Goal: Navigation & Orientation: Find specific page/section

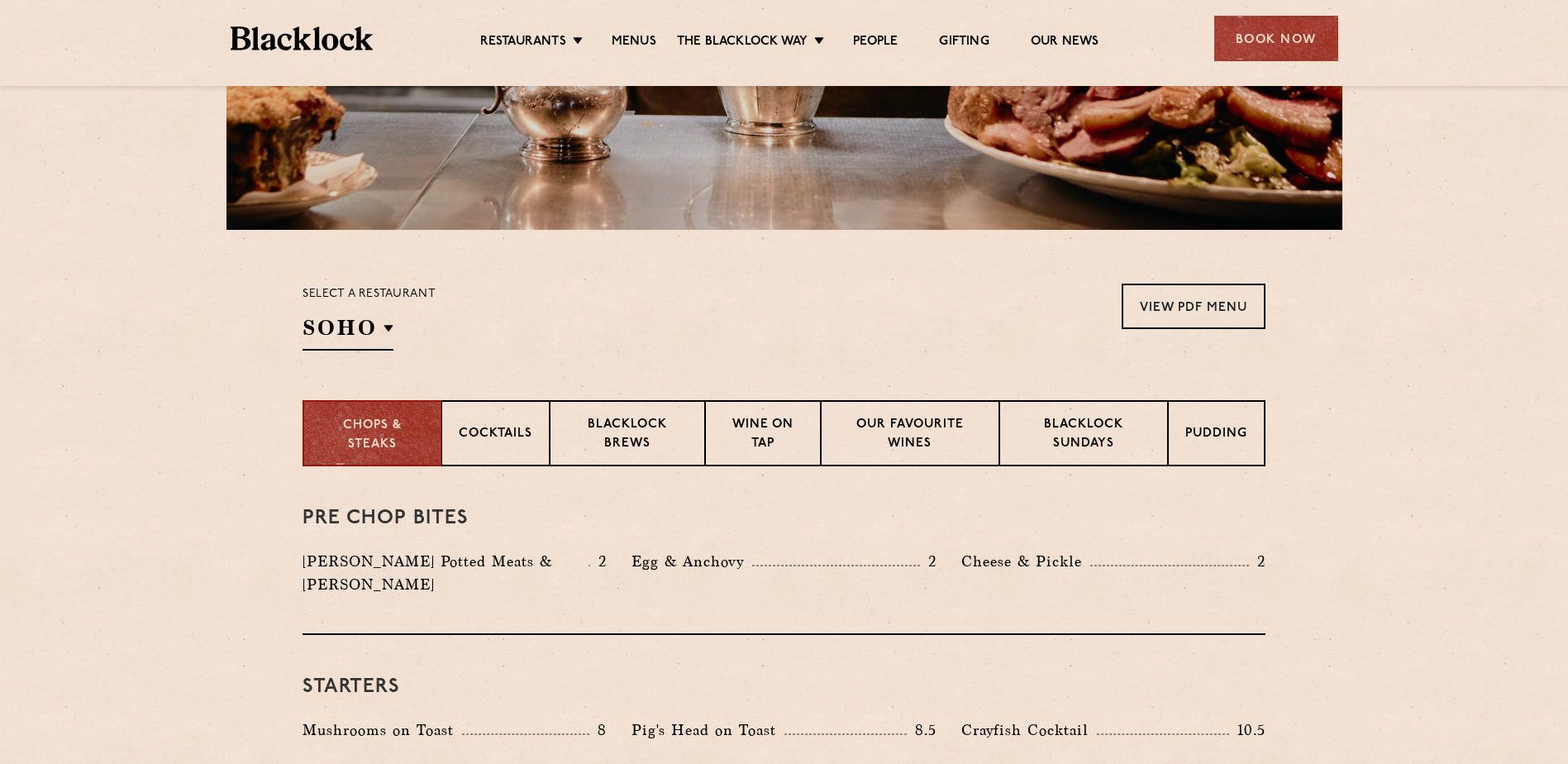
scroll to position [321, 0]
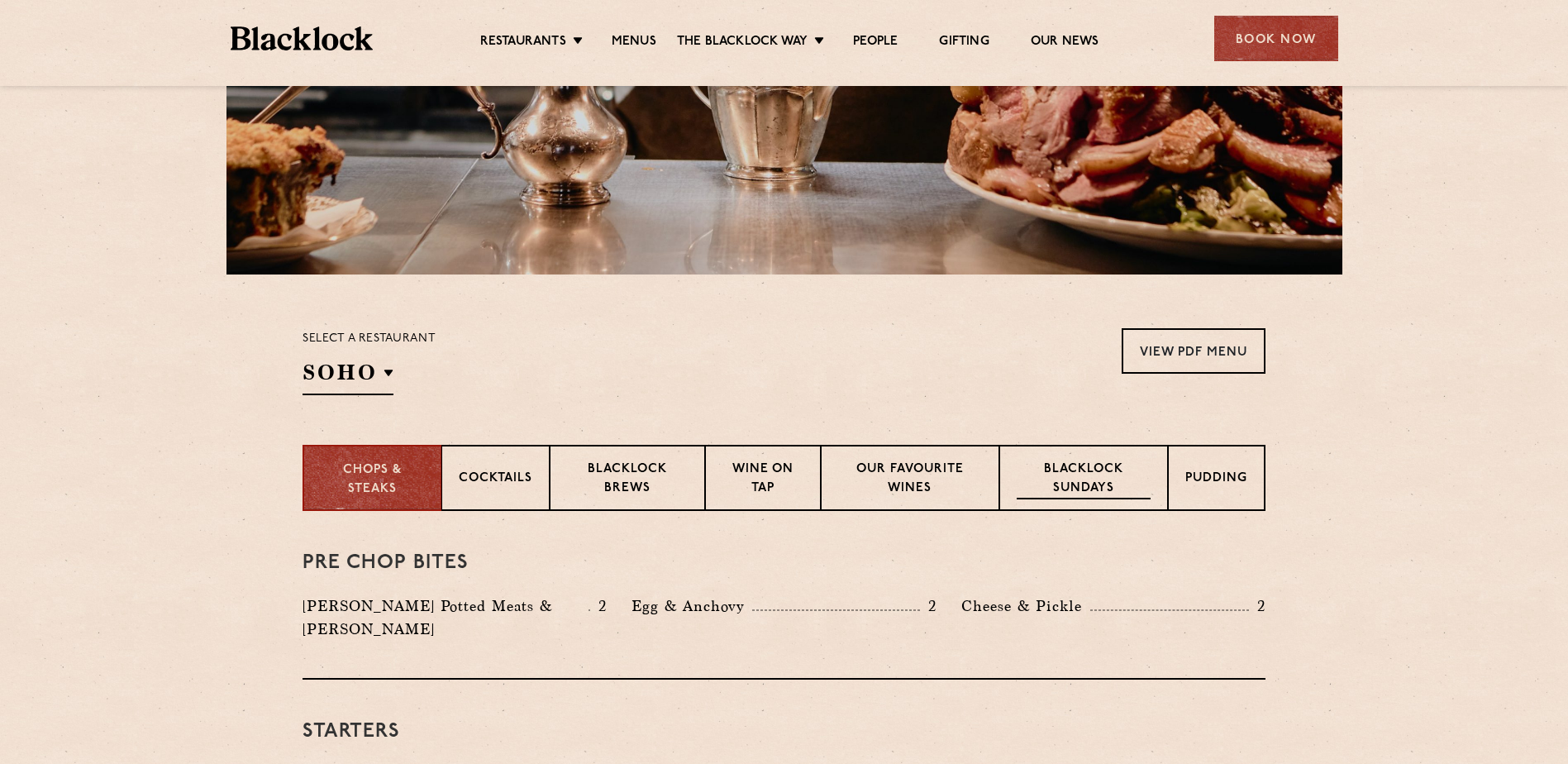
click at [1073, 481] on p "Blacklock Sundays" at bounding box center [1083, 480] width 134 height 39
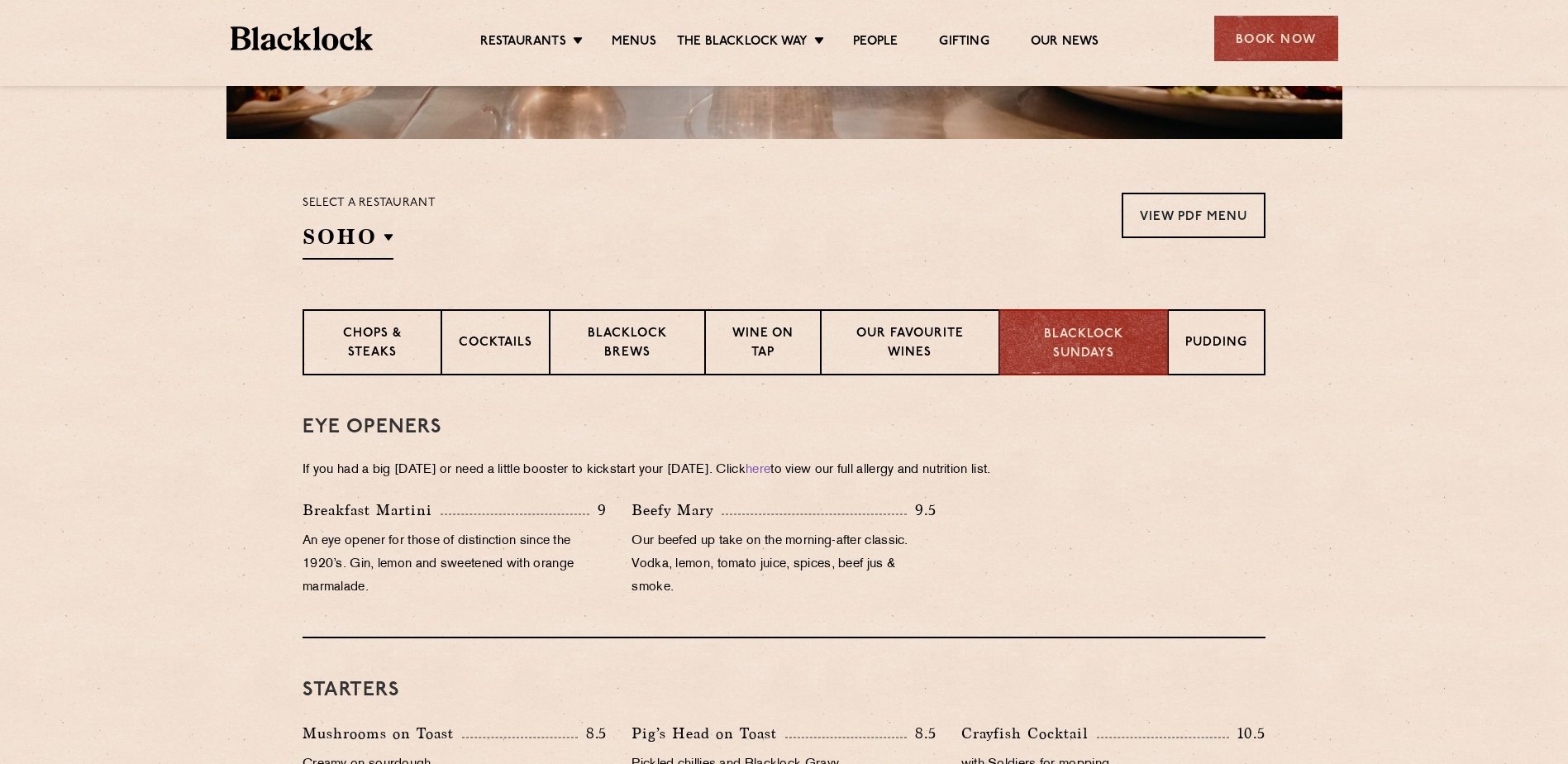
scroll to position [159, 0]
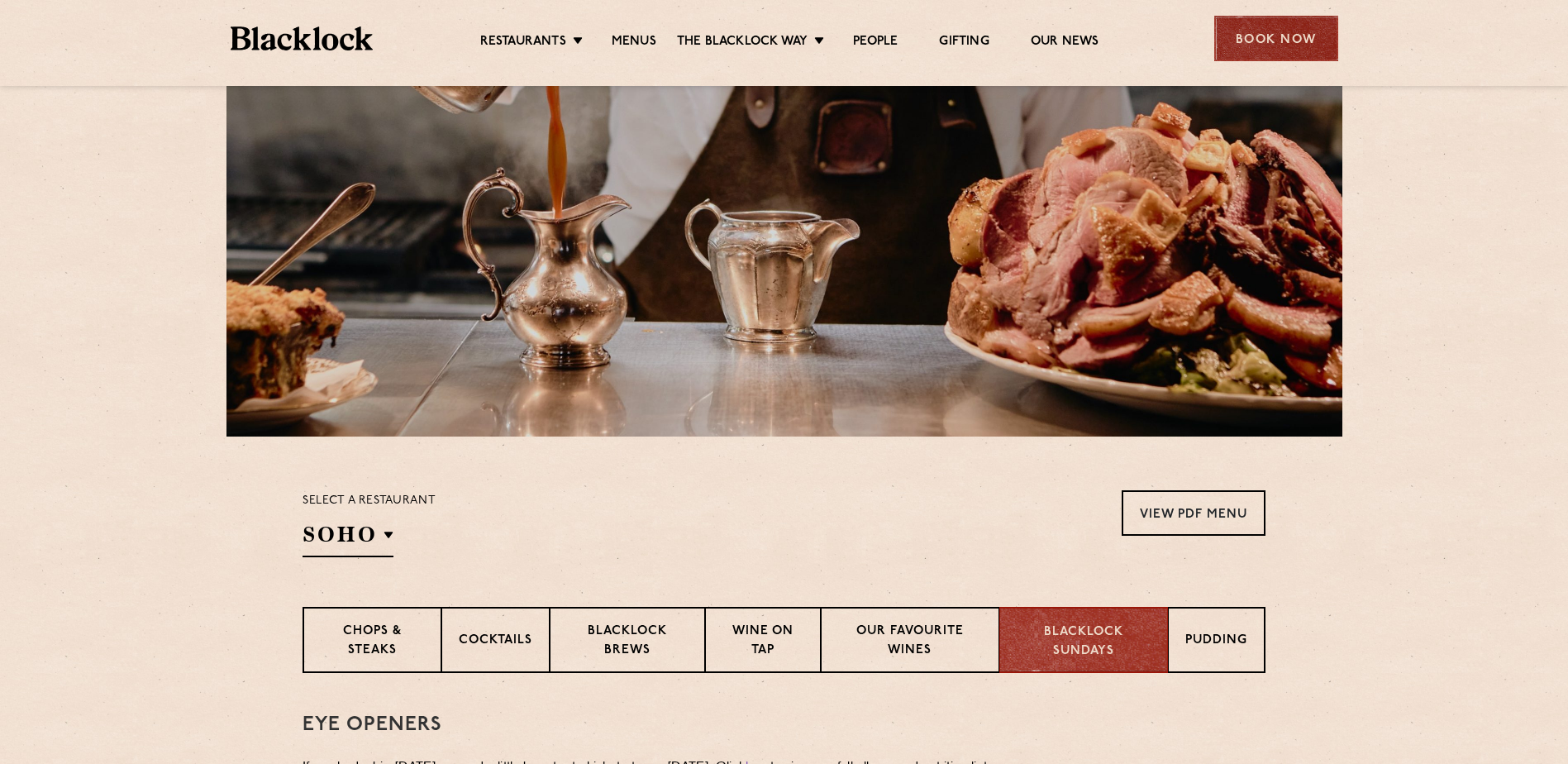
click at [1250, 43] on div "Book Now" at bounding box center [1276, 38] width 124 height 45
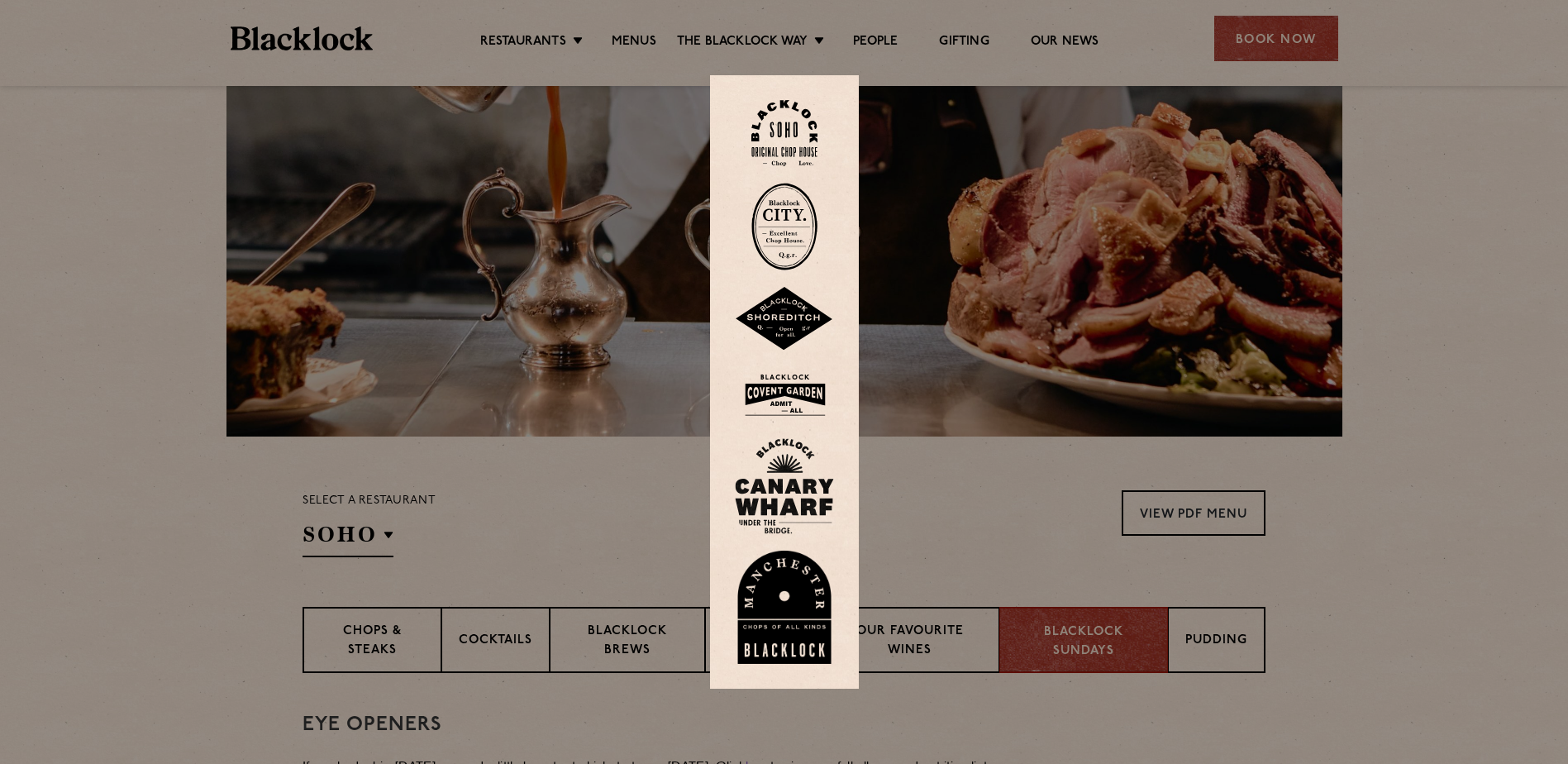
click at [793, 137] on img at bounding box center [784, 134] width 66 height 67
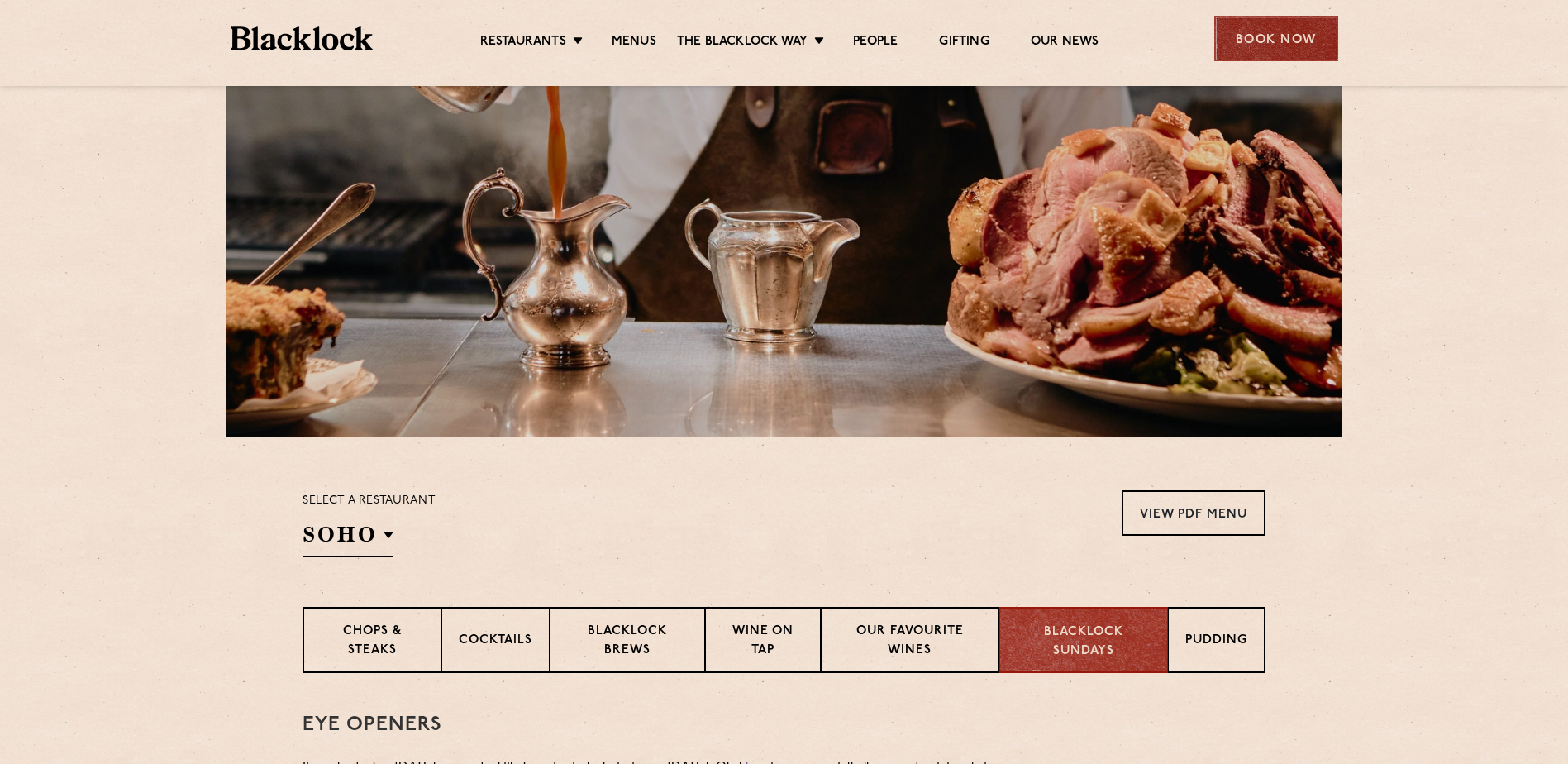
click at [1239, 39] on div "Book Now" at bounding box center [1276, 38] width 124 height 45
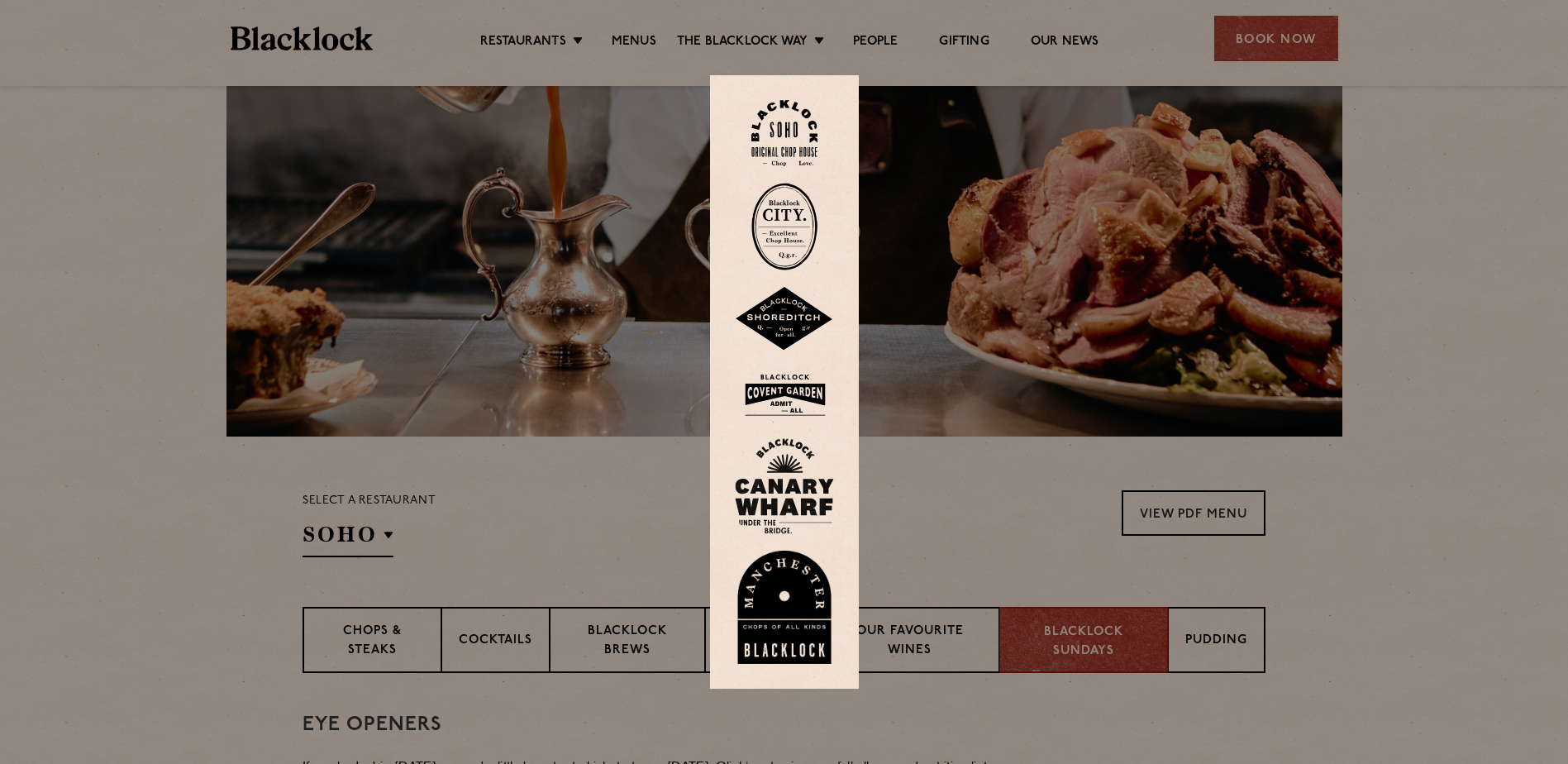
click at [775, 123] on img at bounding box center [784, 134] width 66 height 67
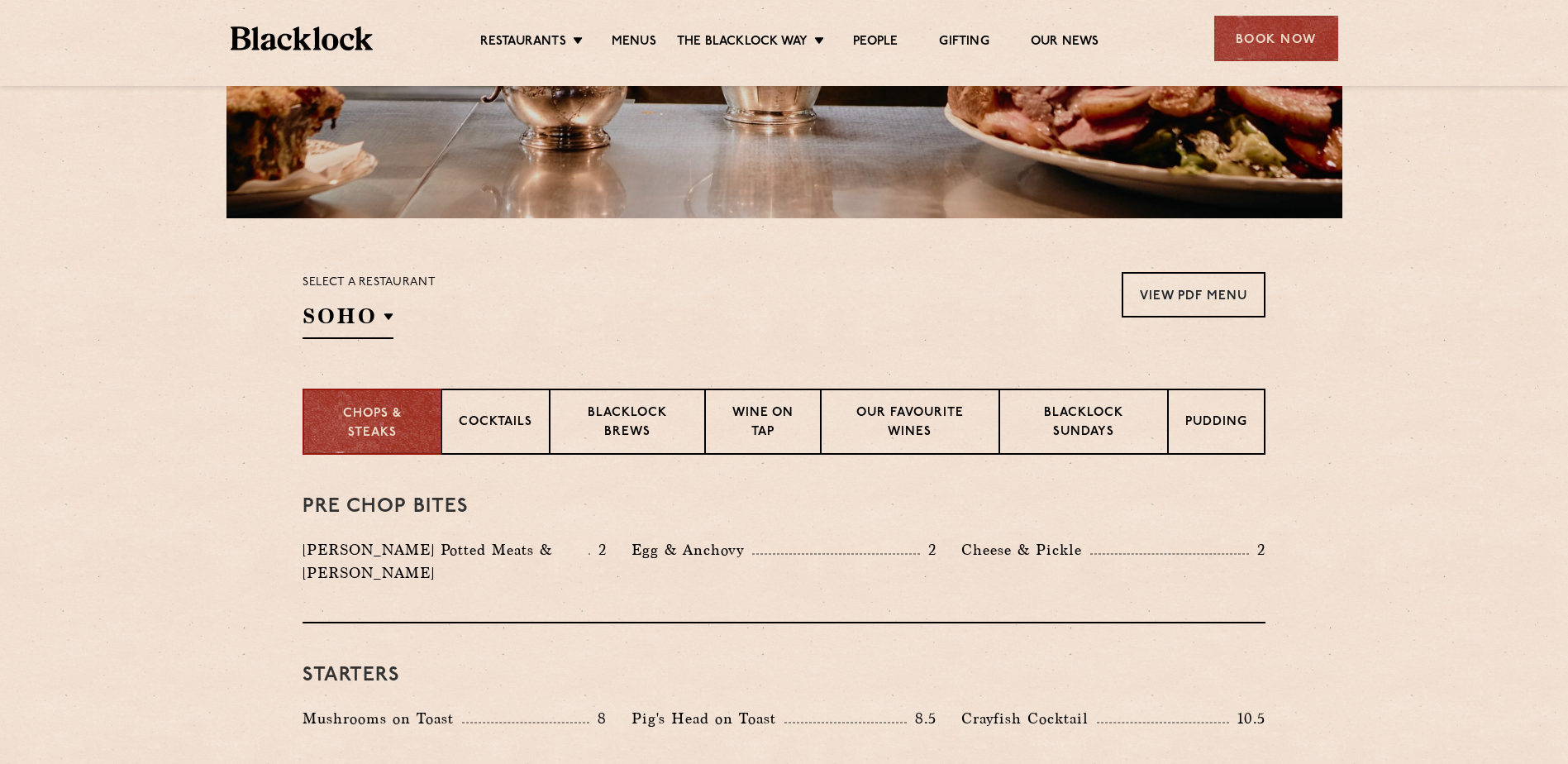
scroll to position [413, 0]
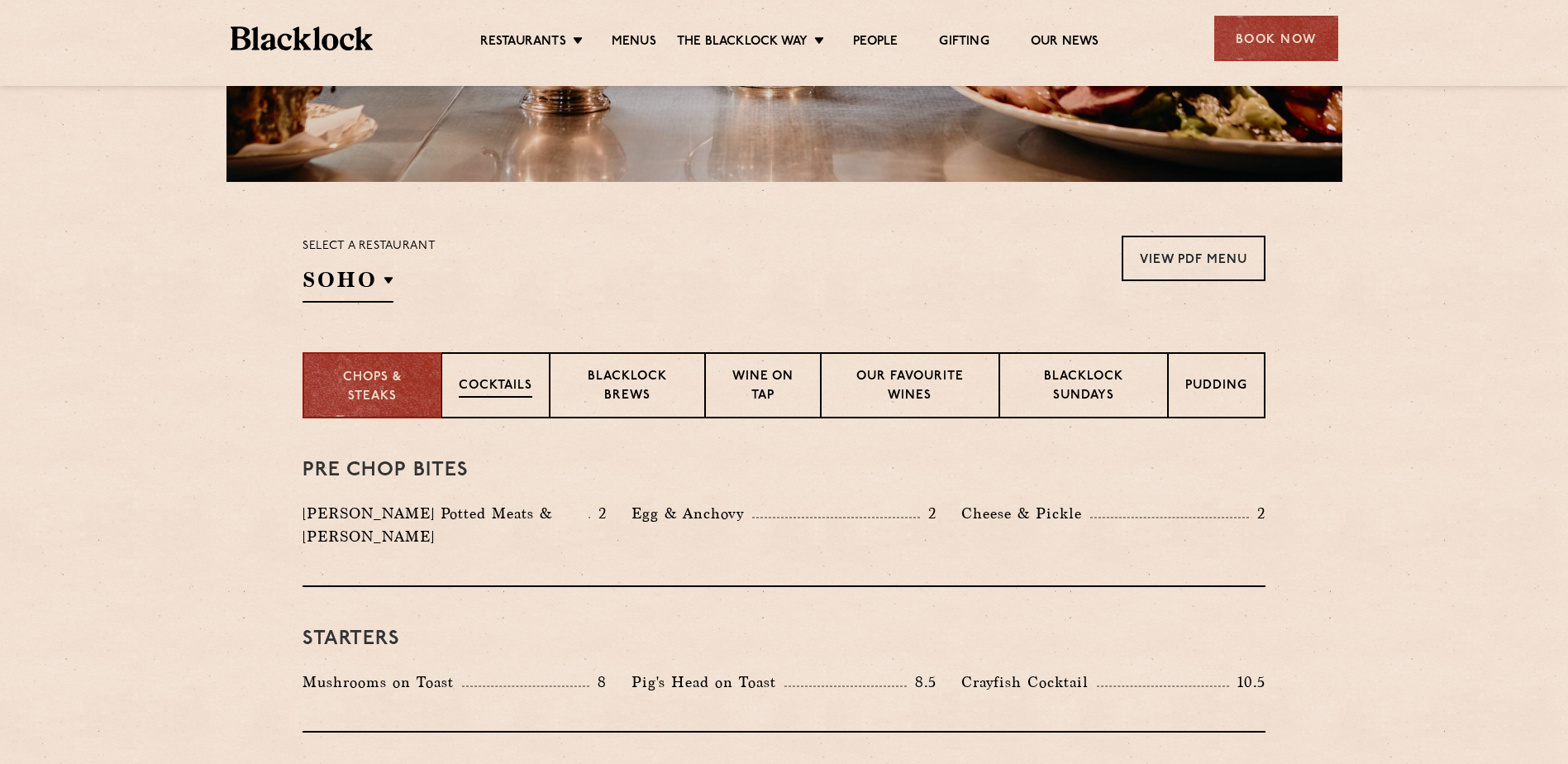
click at [481, 381] on p "Cocktails" at bounding box center [495, 386] width 73 height 20
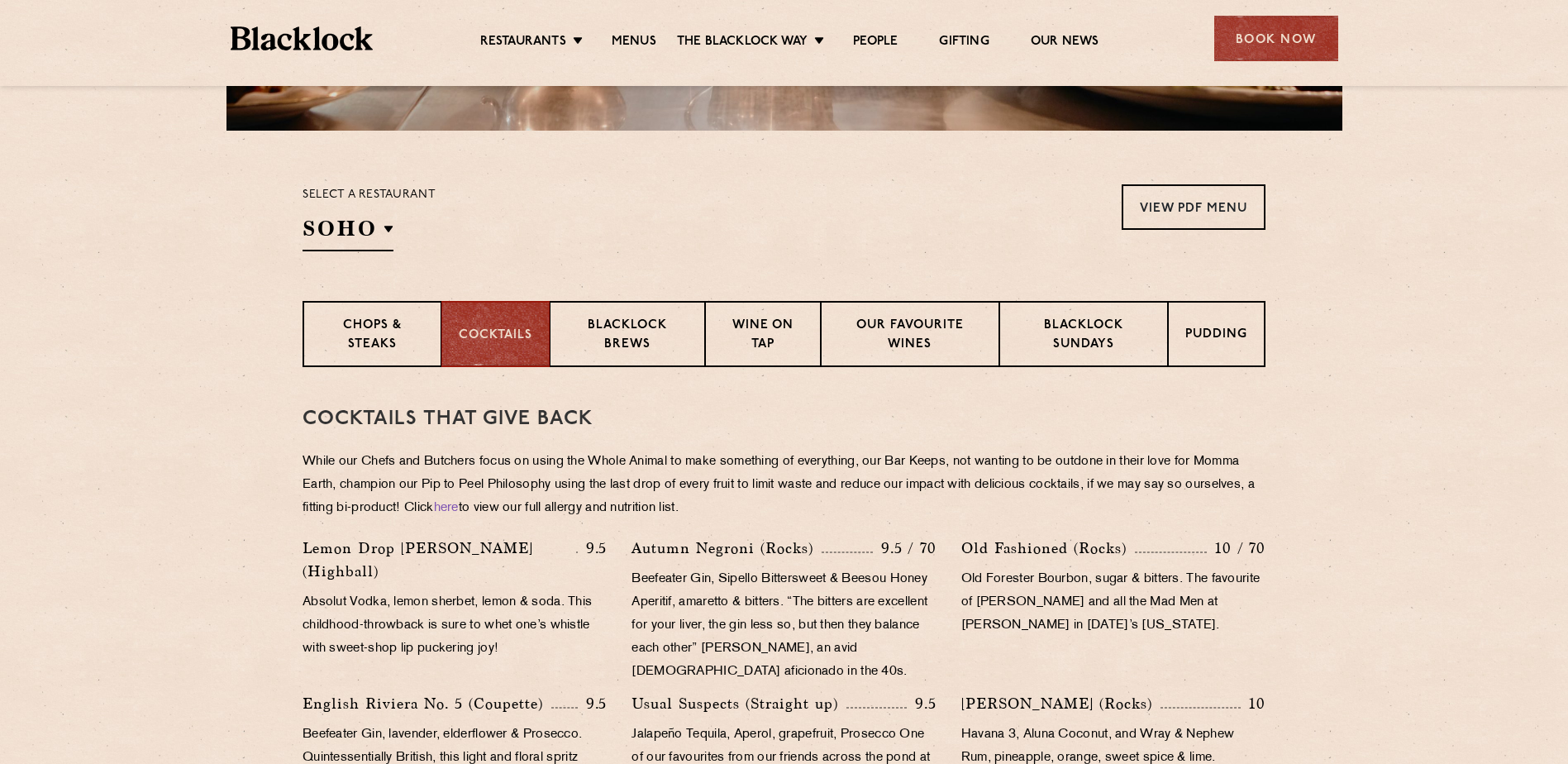
scroll to position [448, 0]
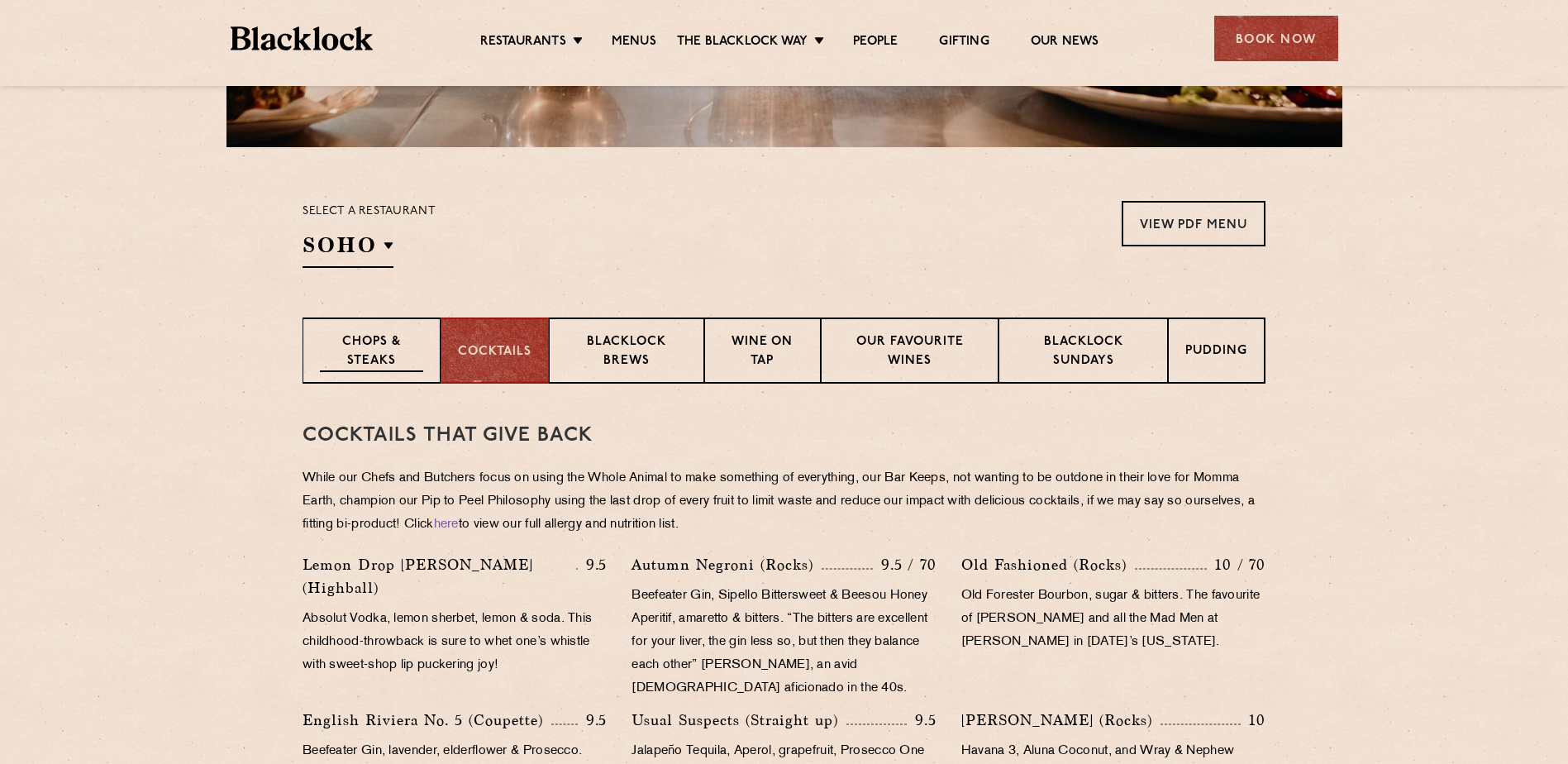
click at [376, 347] on p "Chops & Steaks" at bounding box center [371, 353] width 103 height 39
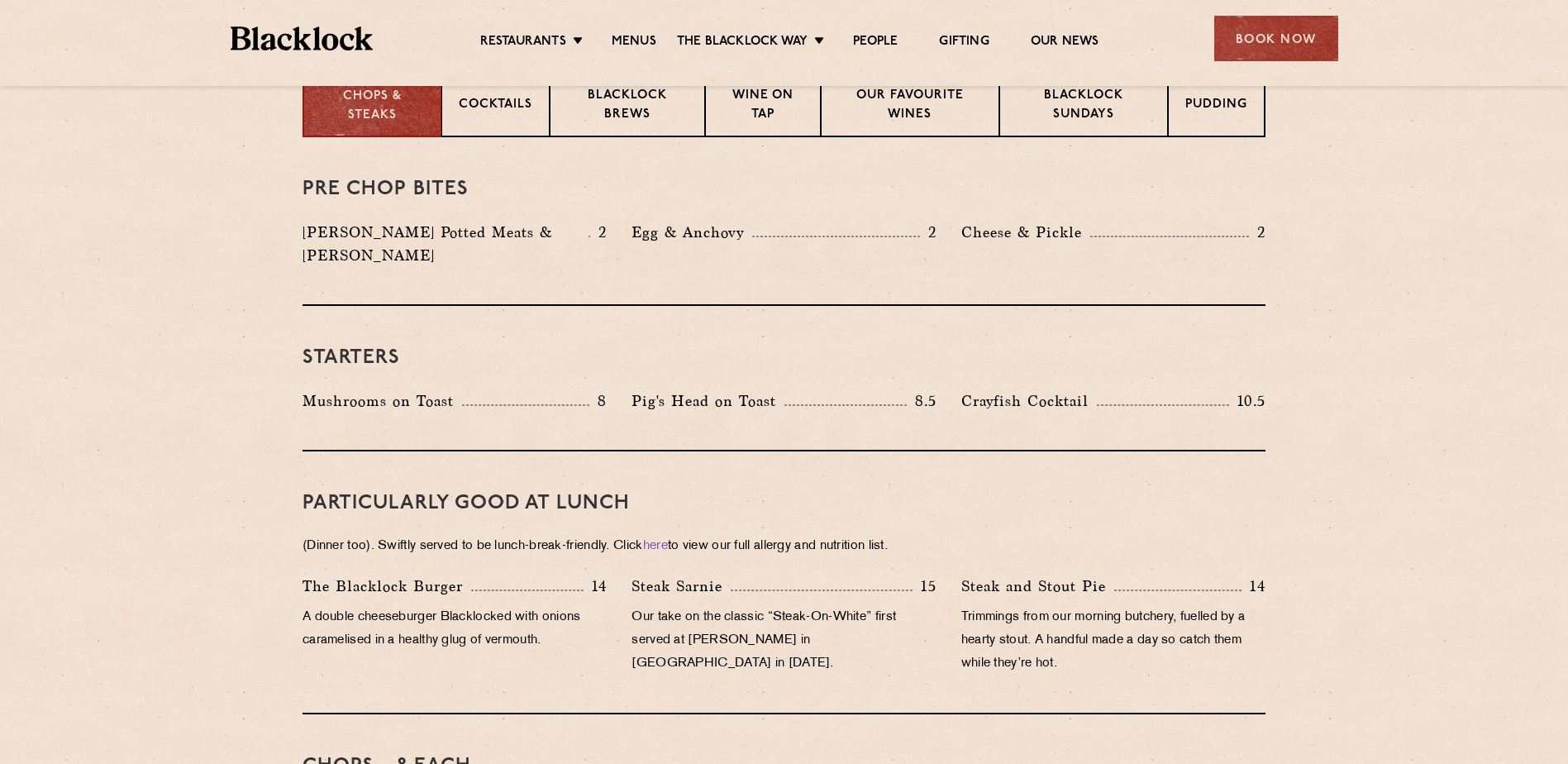
scroll to position [365, 0]
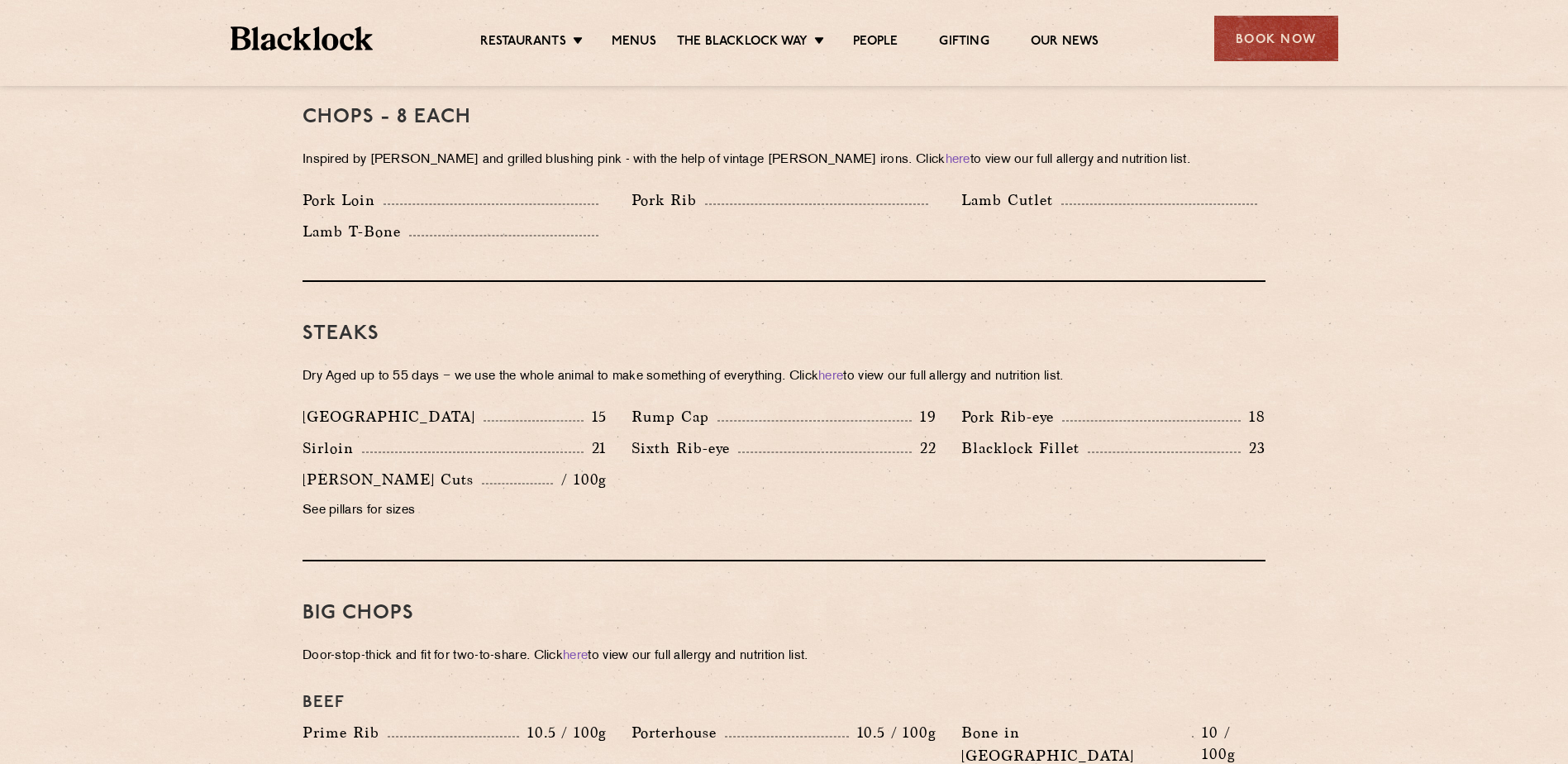
scroll to position [992, 0]
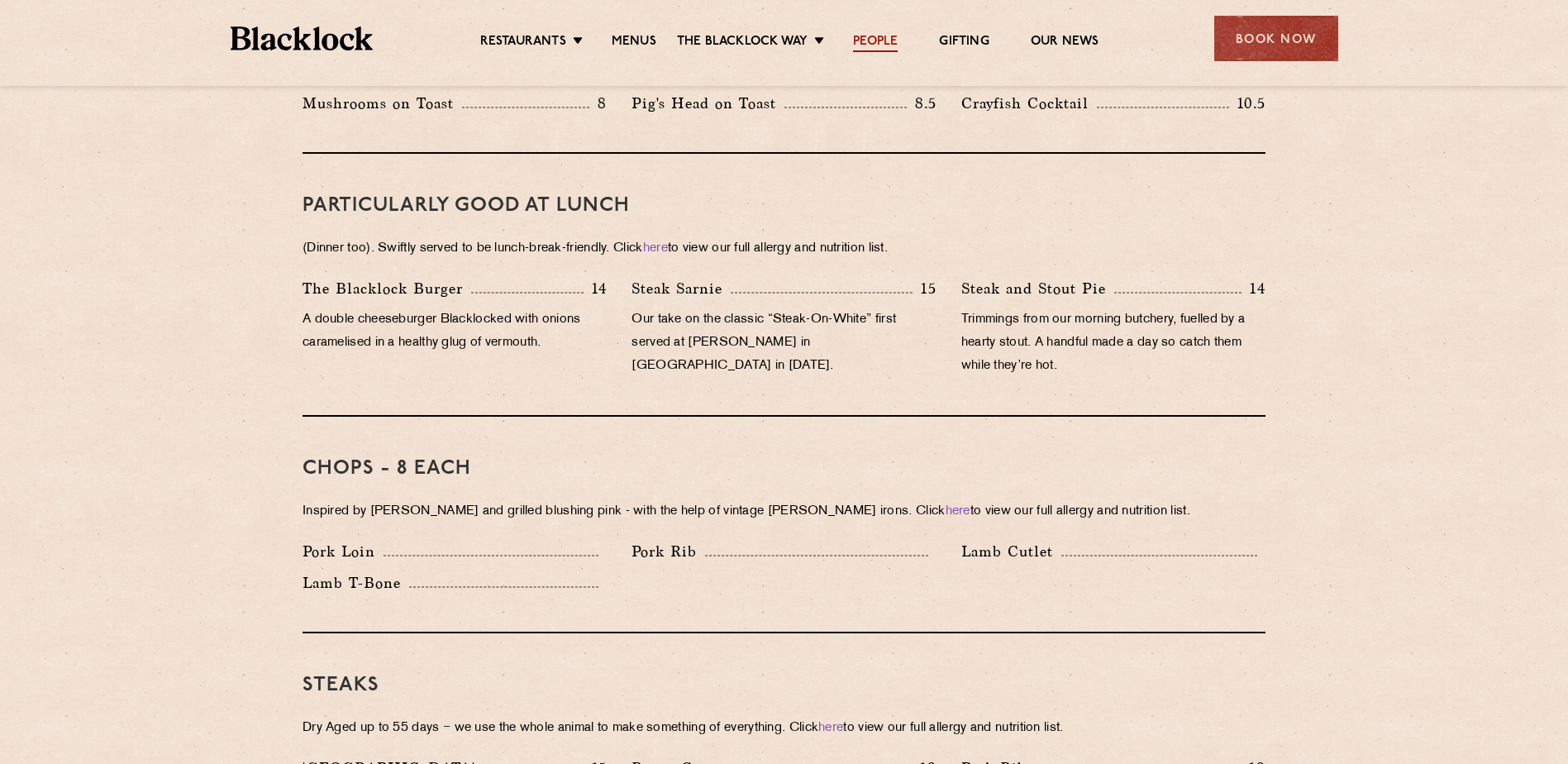
click at [878, 45] on link "People" at bounding box center [875, 42] width 44 height 18
